Goal: Information Seeking & Learning: Learn about a topic

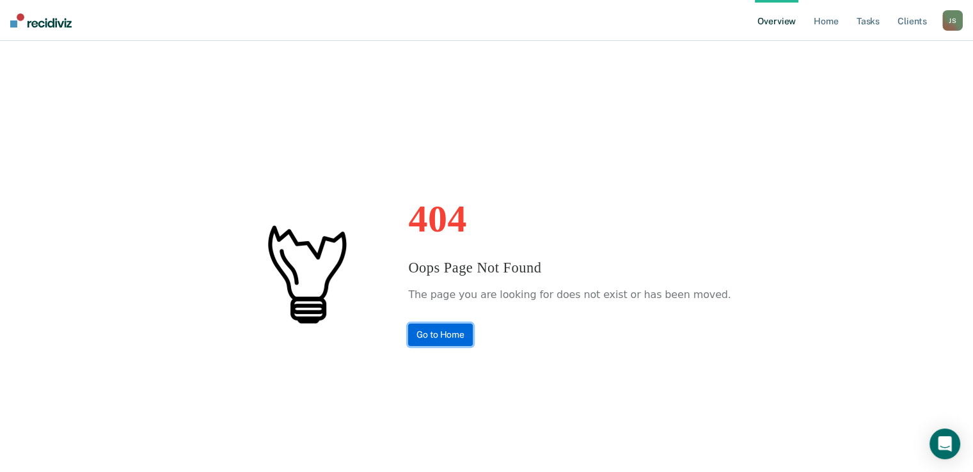
click at [453, 333] on link "Go to Home" at bounding box center [440, 335] width 65 height 22
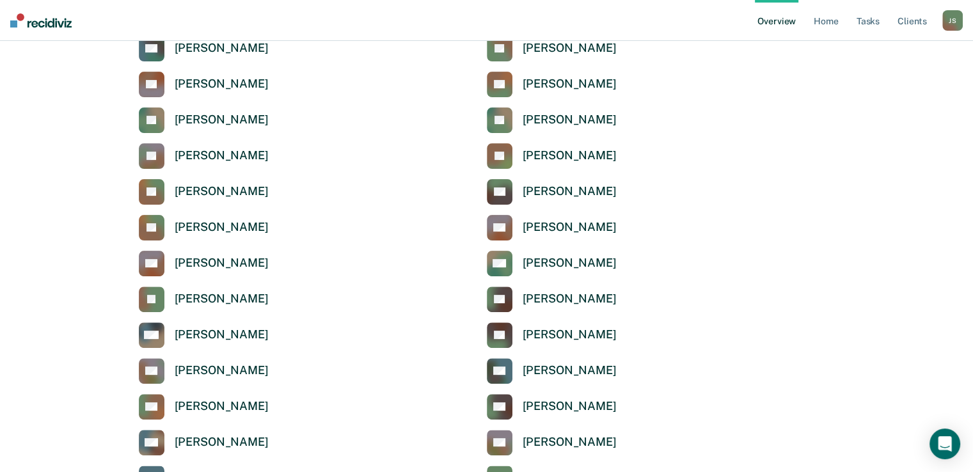
scroll to position [388, 0]
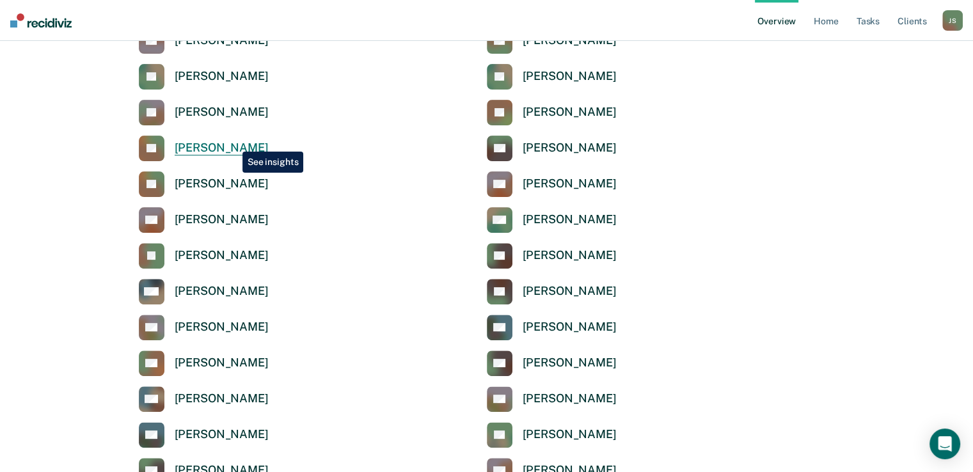
click at [233, 142] on div "[PERSON_NAME]" at bounding box center [222, 148] width 94 height 15
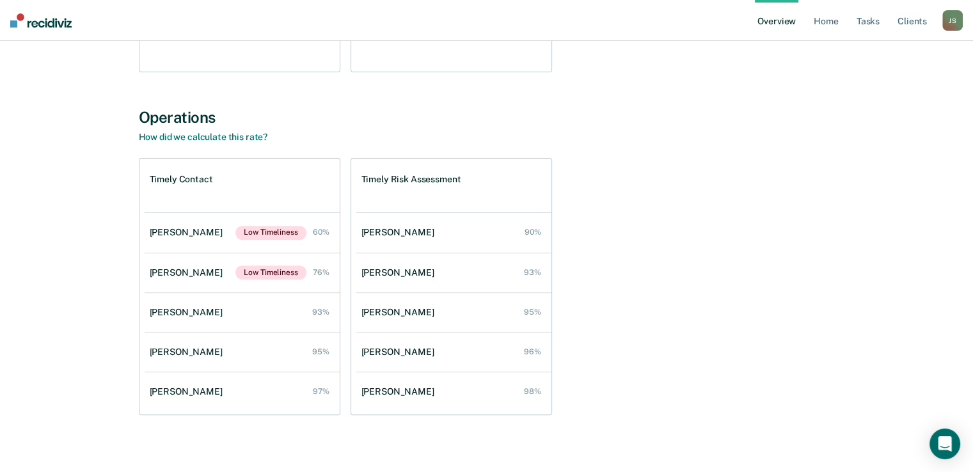
scroll to position [404, 0]
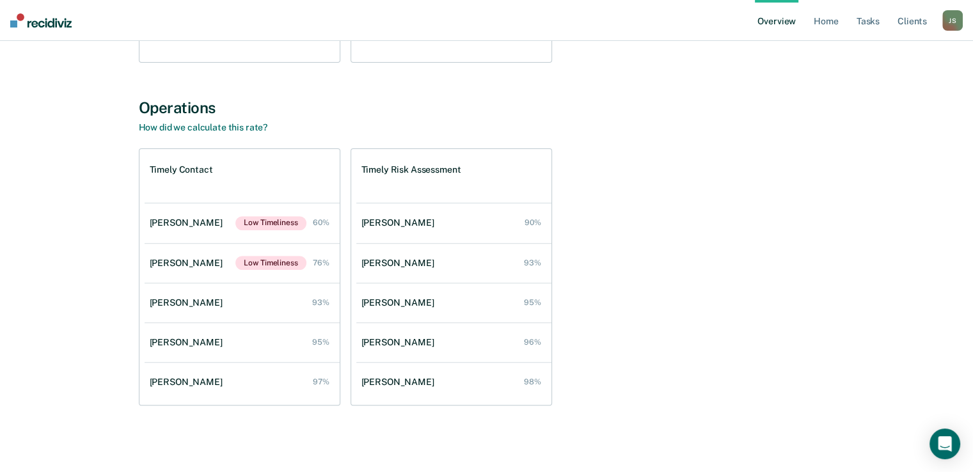
click at [107, 249] on div "All Supervisors / [PERSON_NAME] [PERSON_NAME] Overview Region : 1 Team : 5 Offi…" at bounding box center [486, 41] width 767 height 779
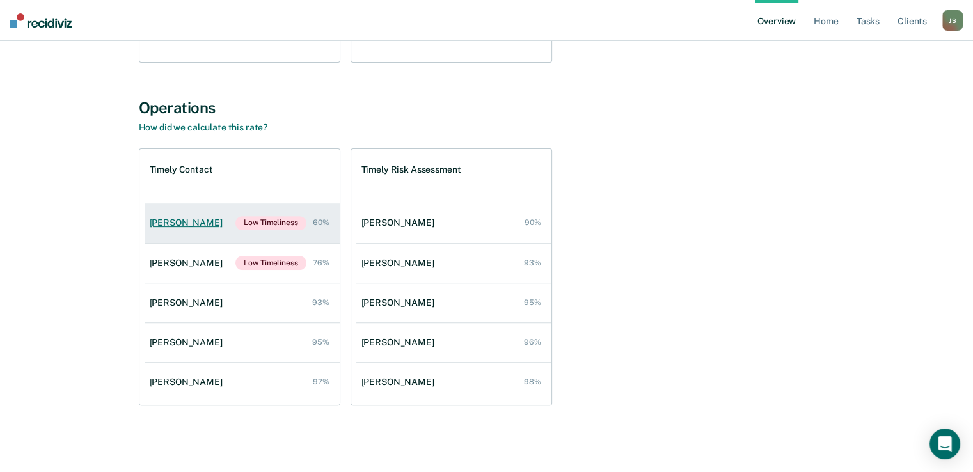
click at [190, 221] on div "[PERSON_NAME]" at bounding box center [189, 222] width 78 height 11
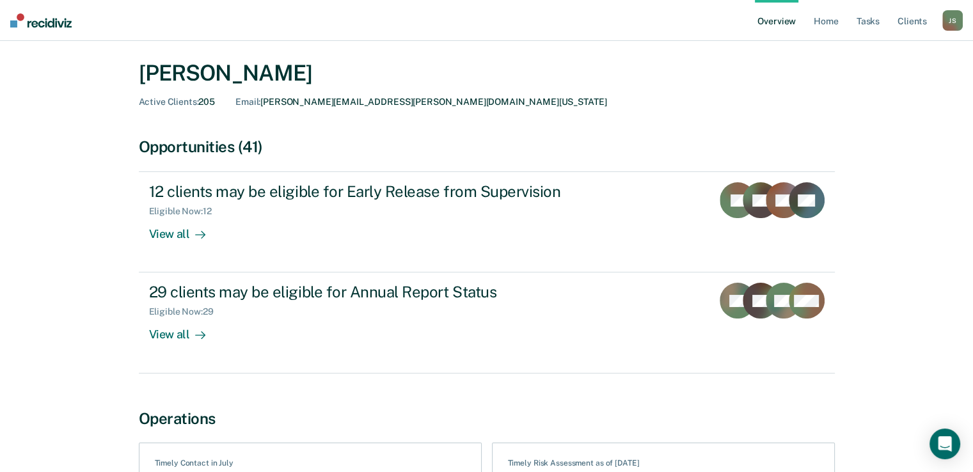
scroll to position [42, 0]
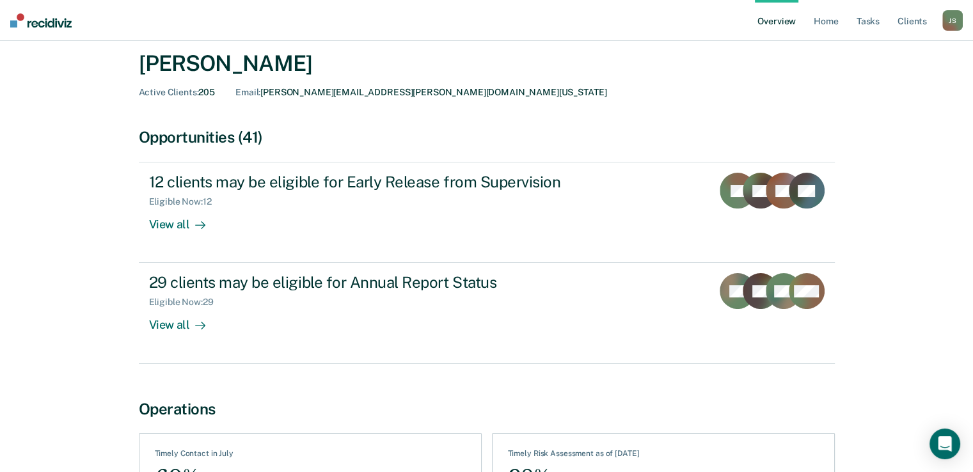
click at [10, 273] on main "All Supervisors / [PERSON_NAME] Overview / [PERSON_NAME] Profile [PERSON_NAME] …" at bounding box center [486, 291] width 973 height 584
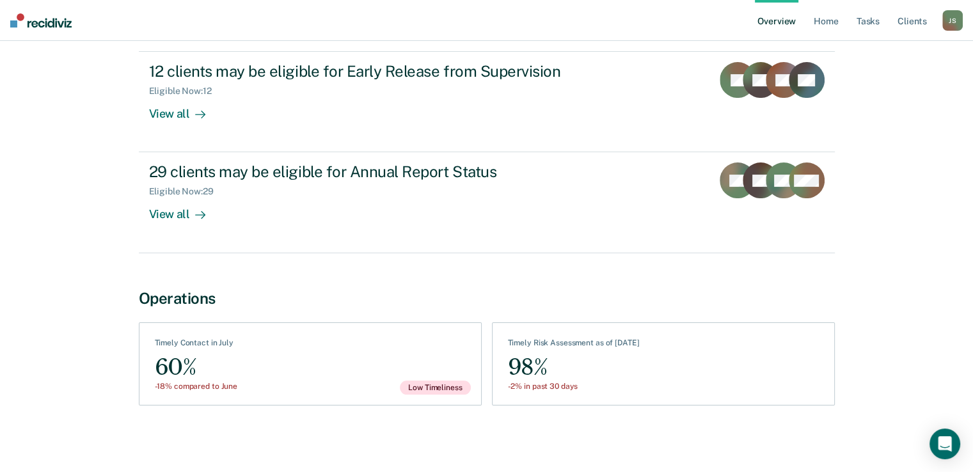
scroll to position [0, 0]
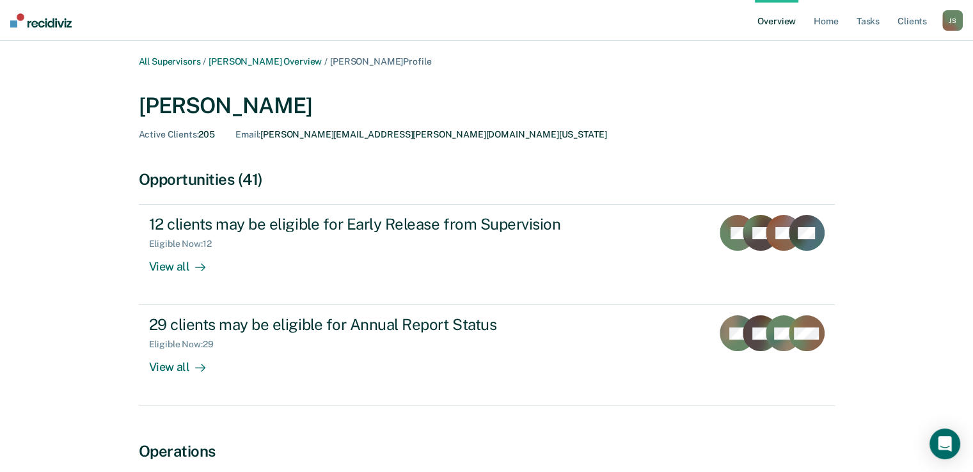
click at [72, 219] on div "All Supervisors / [PERSON_NAME] Overview / [PERSON_NAME] Profile [PERSON_NAME] …" at bounding box center [486, 320] width 942 height 528
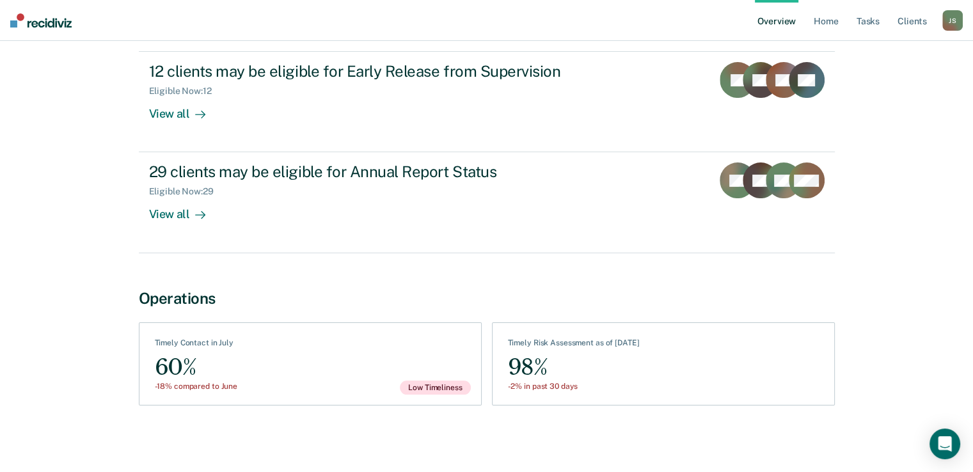
click at [575, 292] on div "Operations" at bounding box center [487, 298] width 696 height 19
click at [62, 358] on div "All Supervisors / [PERSON_NAME] Overview / [PERSON_NAME] Profile [PERSON_NAME] …" at bounding box center [486, 167] width 942 height 528
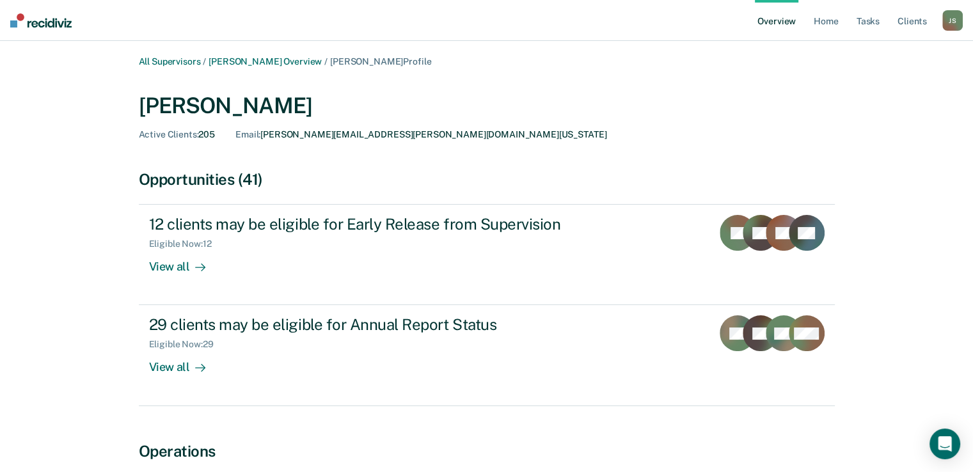
click at [44, 256] on div "All Supervisors / [PERSON_NAME] Overview / [PERSON_NAME] Profile [PERSON_NAME] …" at bounding box center [486, 320] width 942 height 528
click at [236, 59] on link "[PERSON_NAME] Overview" at bounding box center [264, 61] width 113 height 11
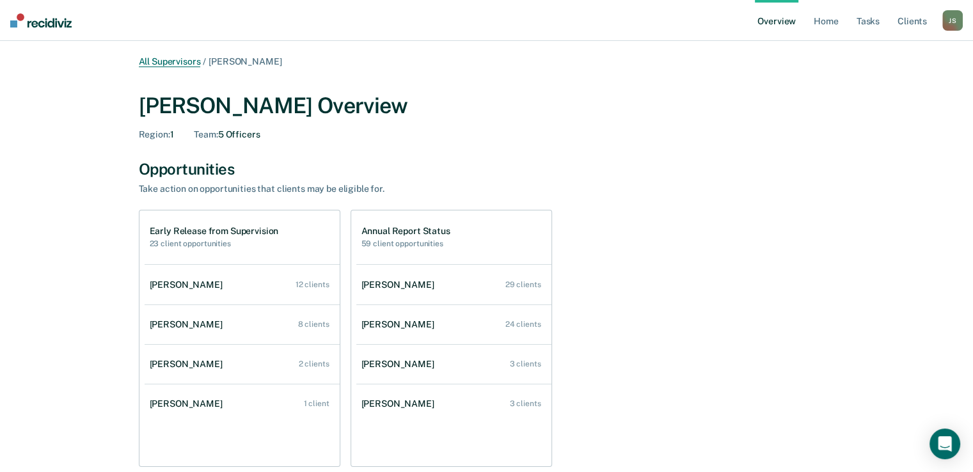
click at [174, 67] on link "All Supervisors" at bounding box center [170, 61] width 62 height 11
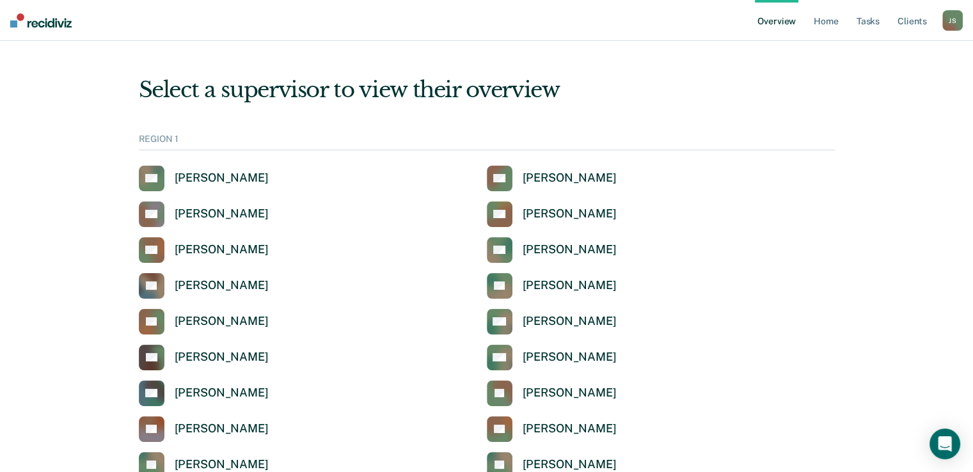
click at [209, 273] on link "AL [PERSON_NAME]" at bounding box center [204, 286] width 130 height 26
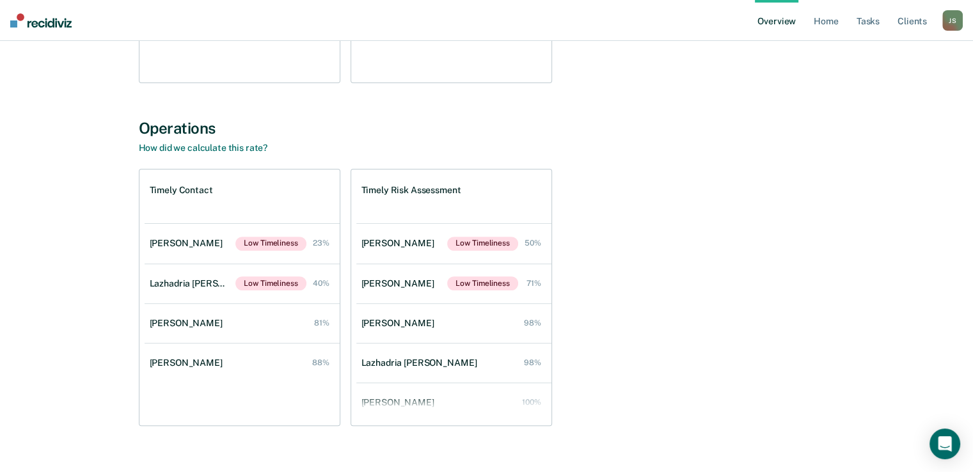
scroll to position [386, 0]
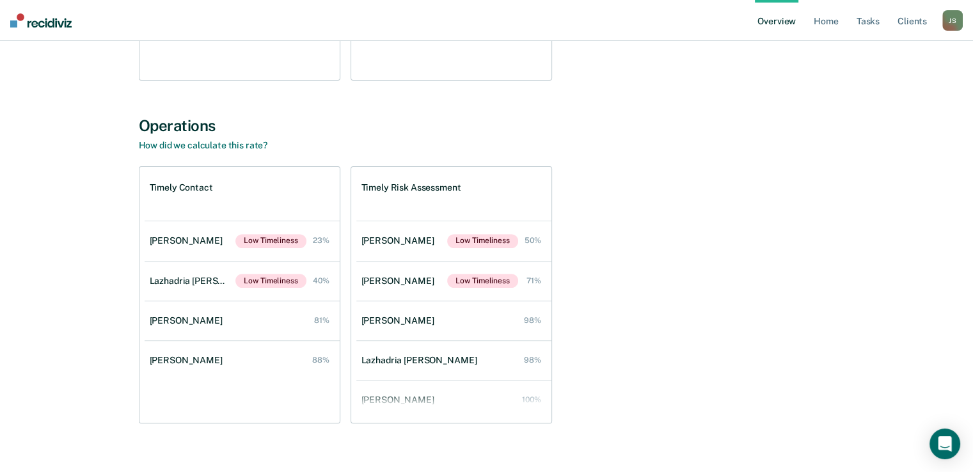
click at [549, 304] on div "Timely Risk Assessment [PERSON_NAME] Low Timeliness 50% [PERSON_NAME] Low Timel…" at bounding box center [450, 294] width 201 height 257
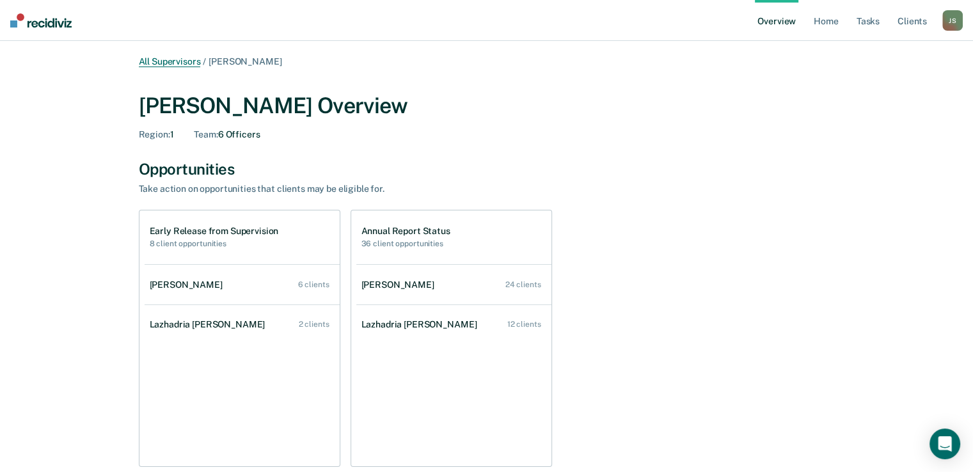
click at [178, 64] on link "All Supervisors" at bounding box center [170, 61] width 62 height 11
